Goal: Find contact information: Find contact information

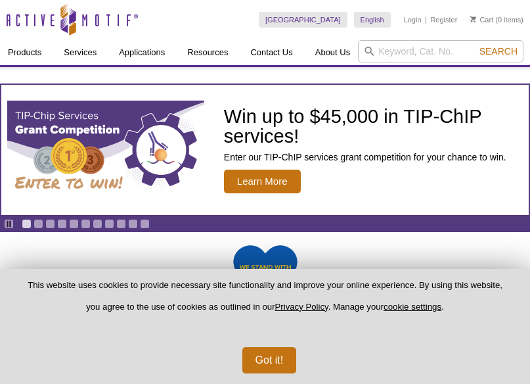
click at [0, 0] on link "Management Team" at bounding box center [0, 0] width 0 height 0
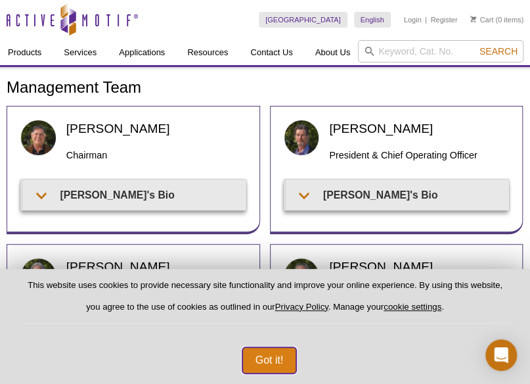
click at [272, 363] on button "Got it!" at bounding box center [269, 360] width 55 height 26
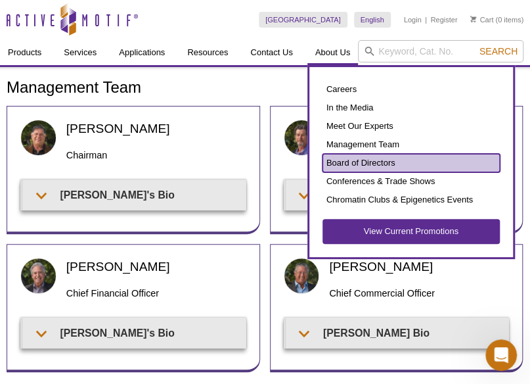
click at [367, 164] on link "Board of Directors" at bounding box center [411, 163] width 177 height 18
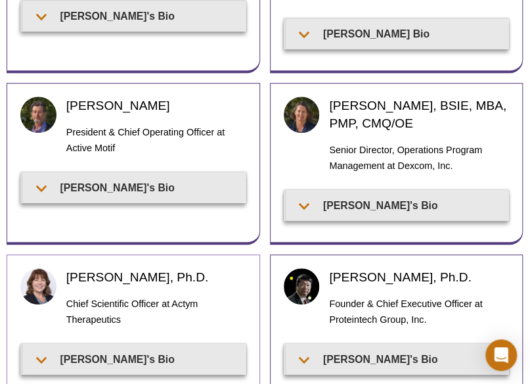
scroll to position [184, 0]
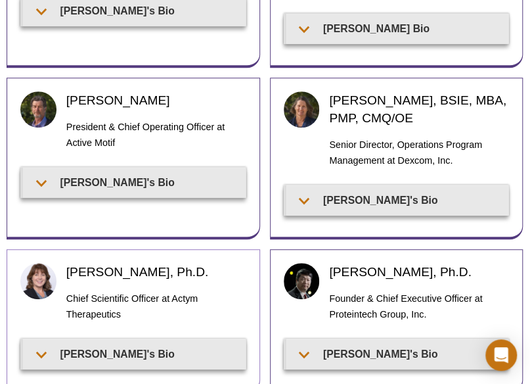
click at [258, 170] on div "[PERSON_NAME] President & Chief Operating Officer at Active Motif [PERSON_NAME]…" at bounding box center [134, 159] width 254 height 162
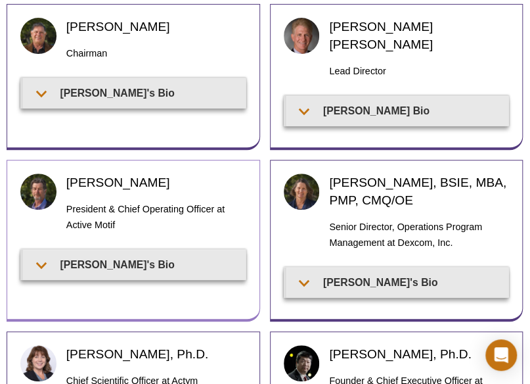
scroll to position [0, 0]
